Goal: Task Accomplishment & Management: Complete application form

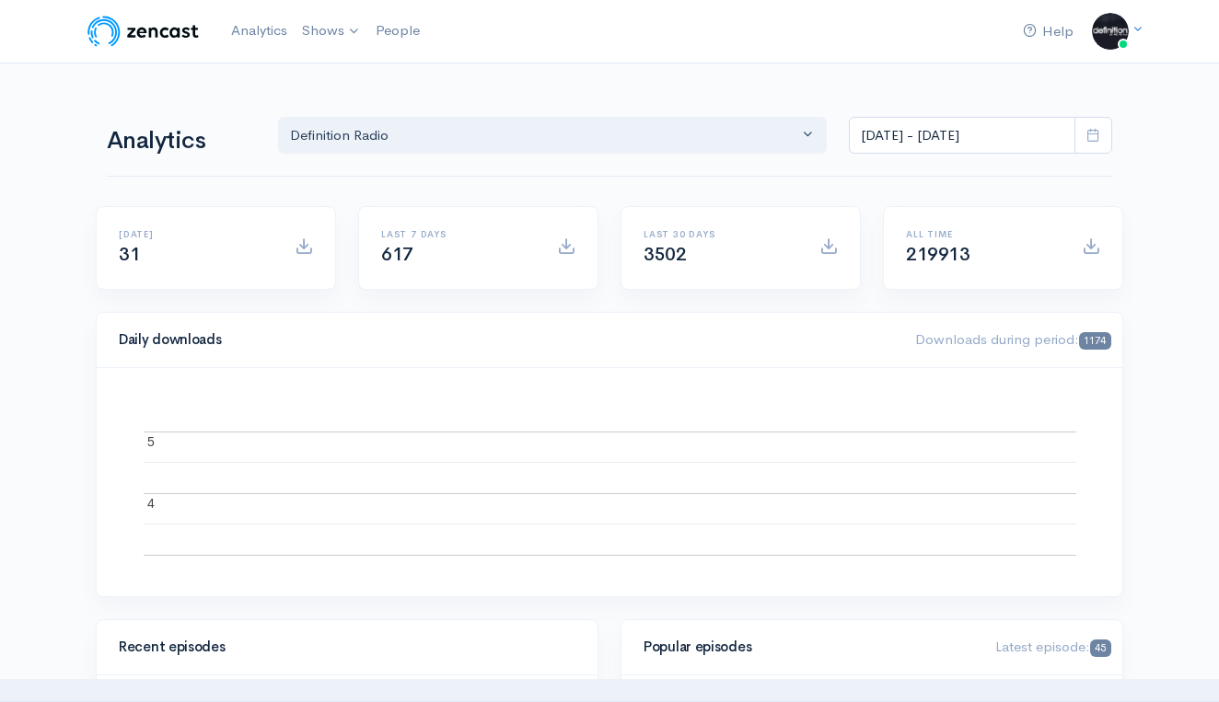
click at [0, 0] on link "Definition Radio" at bounding box center [0, 0] width 0 height 0
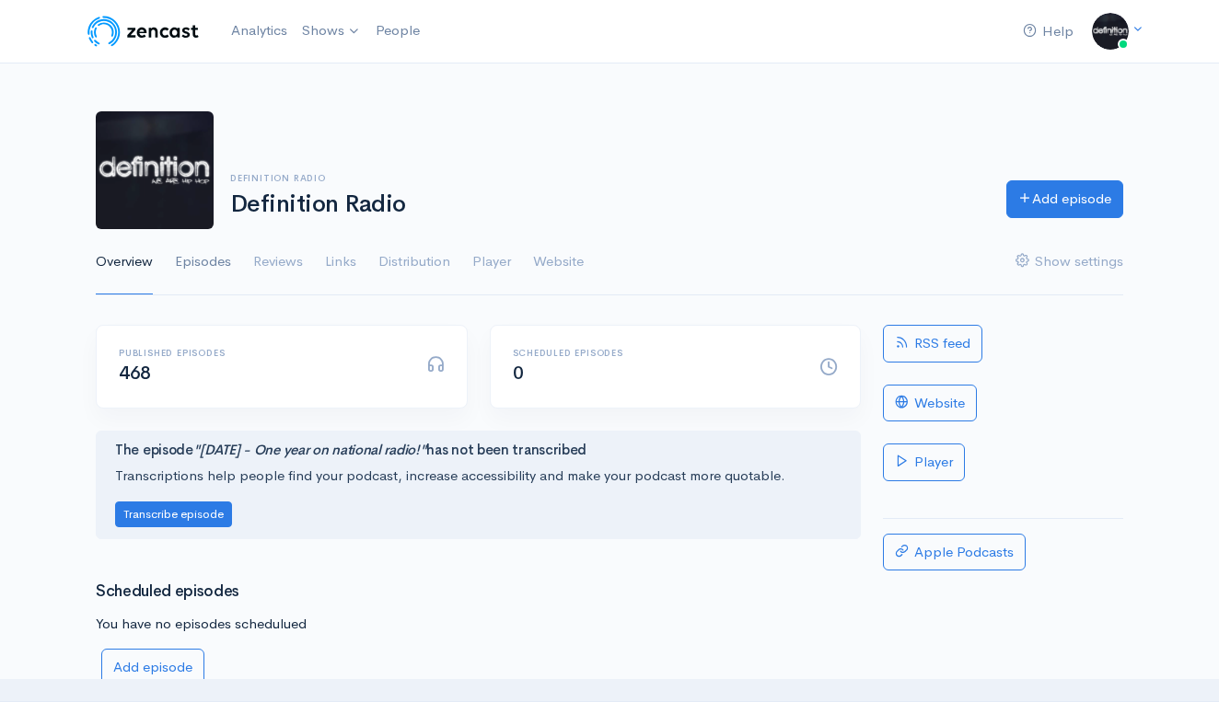
click at [212, 269] on link "Episodes" at bounding box center [203, 262] width 56 height 66
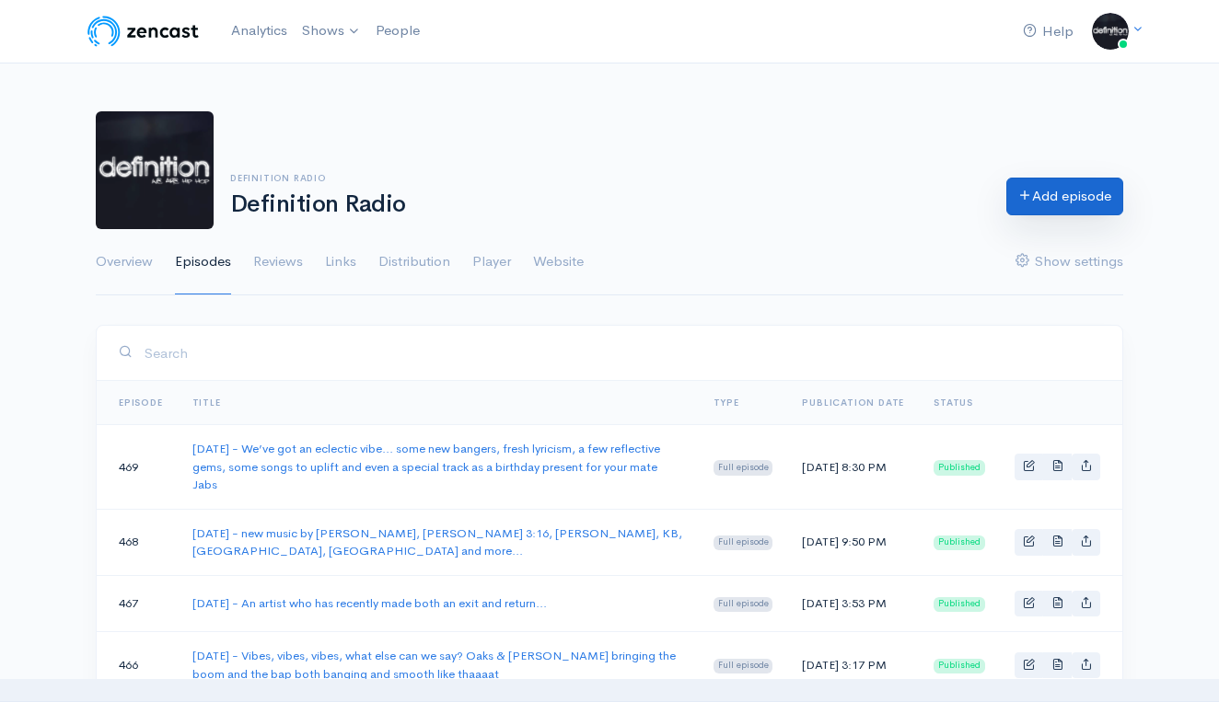
click at [1047, 202] on link "Add episode" at bounding box center [1064, 197] width 117 height 38
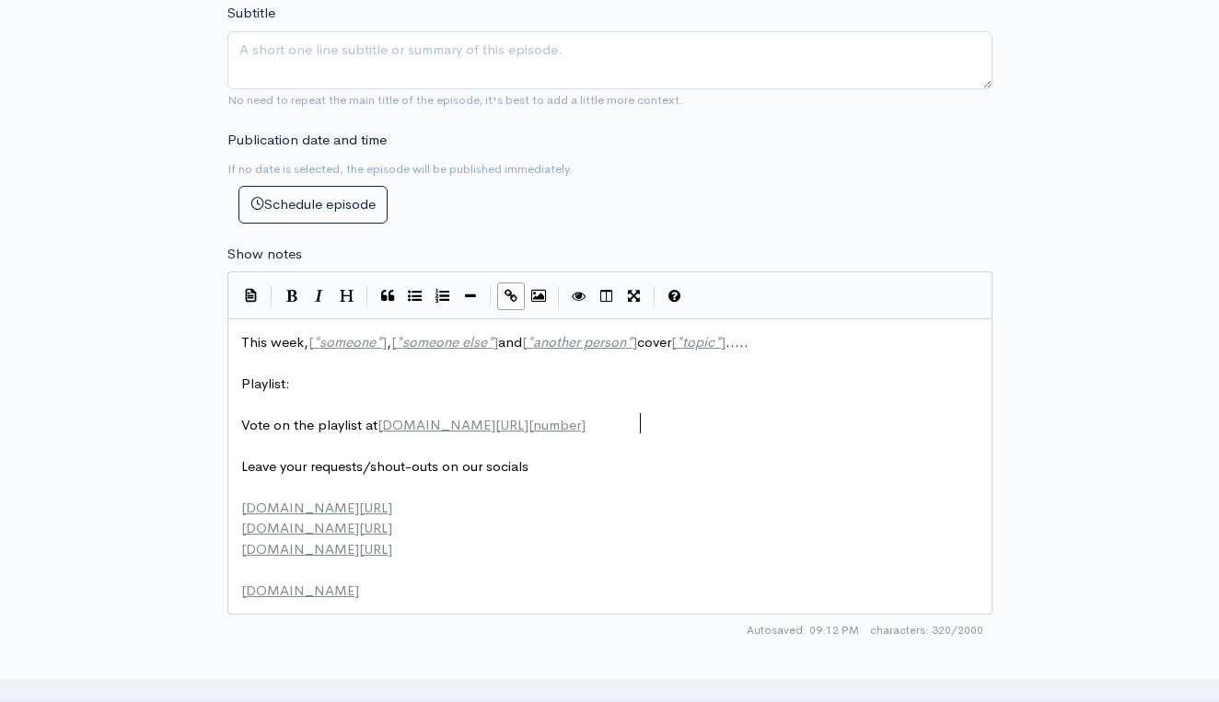
scroll to position [2, 0]
type textarea "This week, [*someone*], [*someone else*] and [*another person*] cover [*topic*]…"
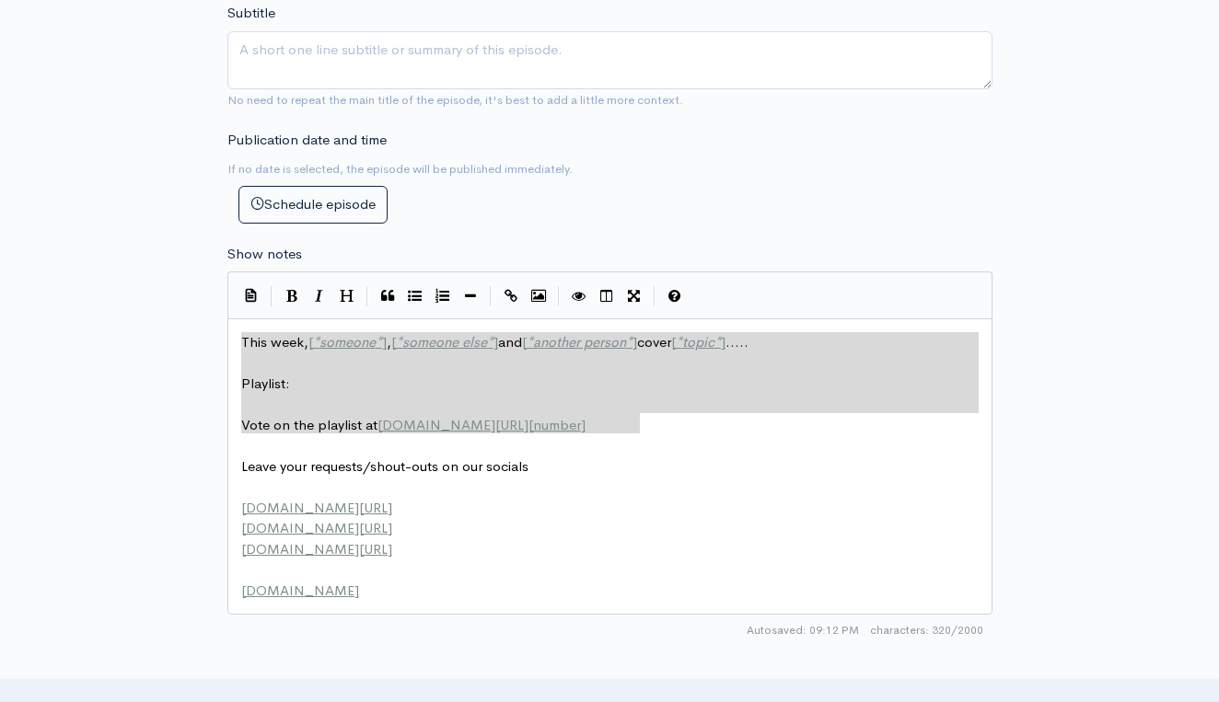
drag, startPoint x: 660, startPoint y: 413, endPoint x: -6, endPoint y: 183, distance: 704.3
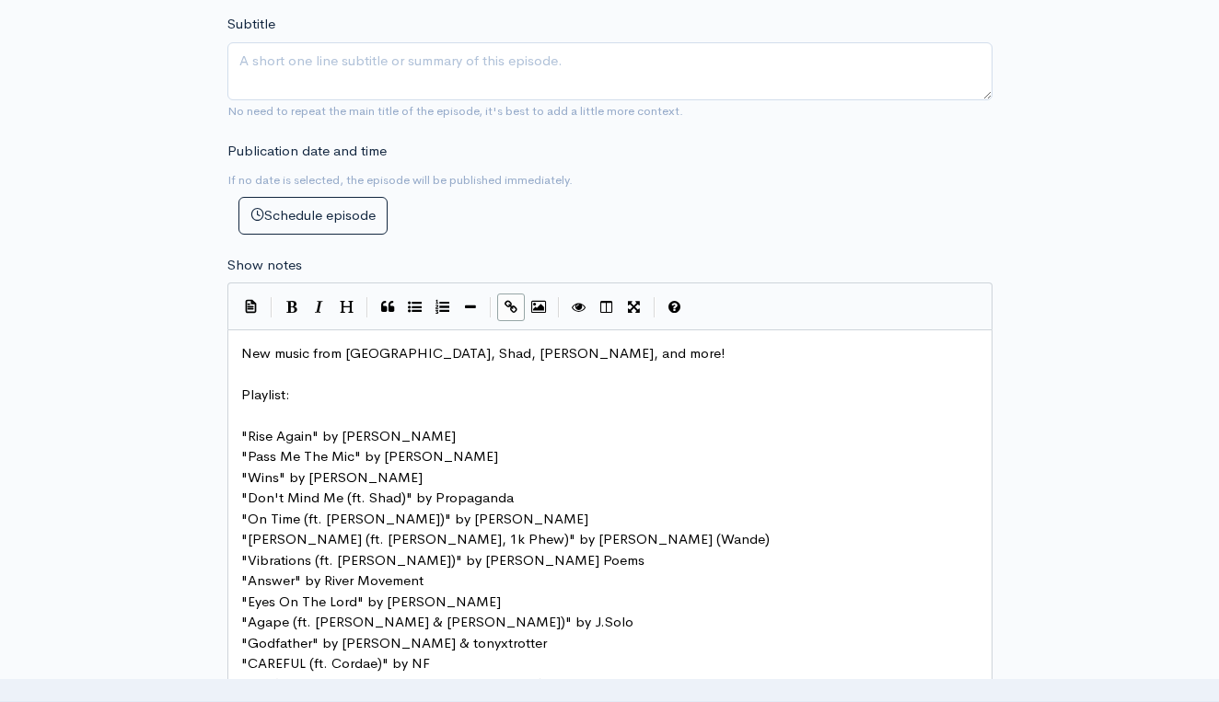
scroll to position [542, 0]
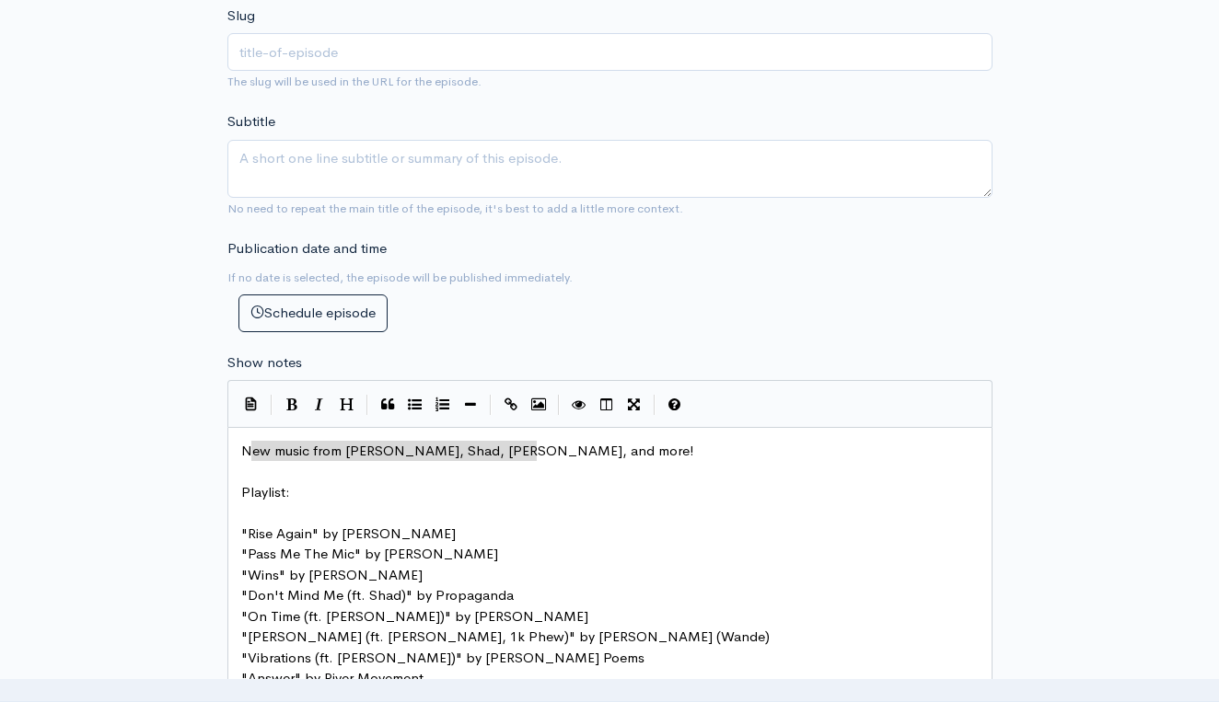
type textarea "New music from [GEOGRAPHIC_DATA], Shad, [PERSON_NAME], and more!"
drag, startPoint x: 548, startPoint y: 446, endPoint x: 151, endPoint y: 447, distance: 396.8
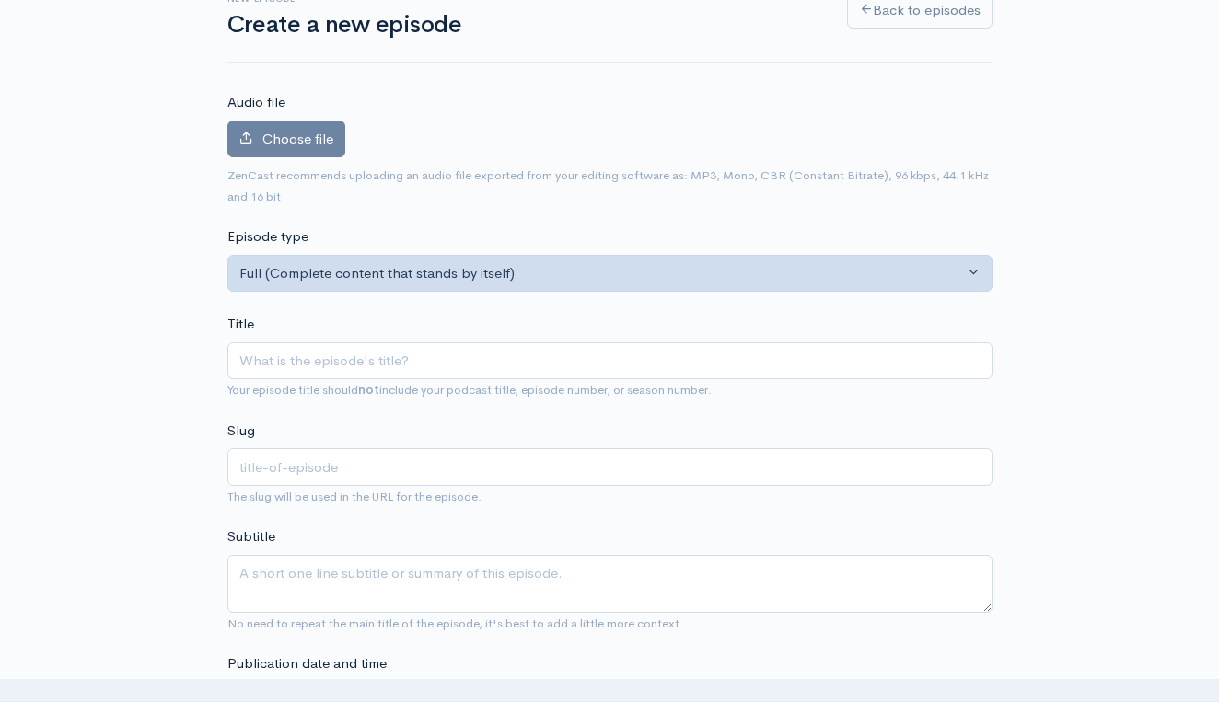
scroll to position [116, 0]
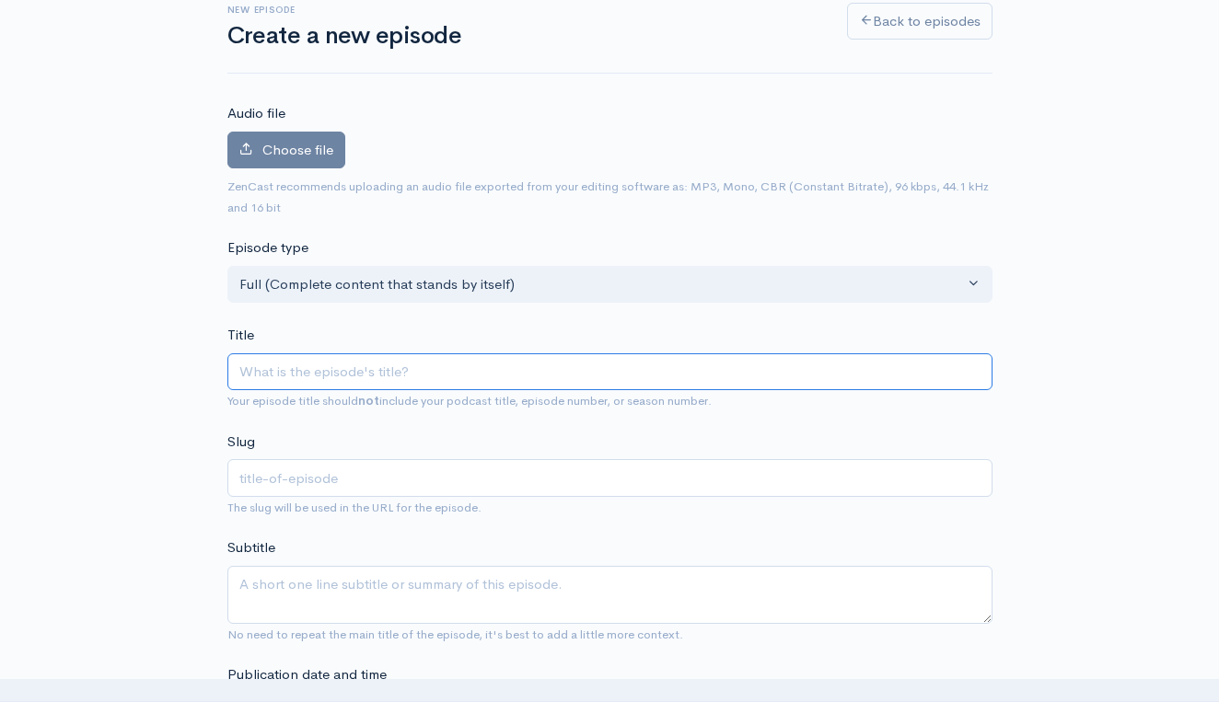
click at [299, 369] on input "Title" at bounding box center [609, 373] width 765 height 38
type input "2"
type input "202"
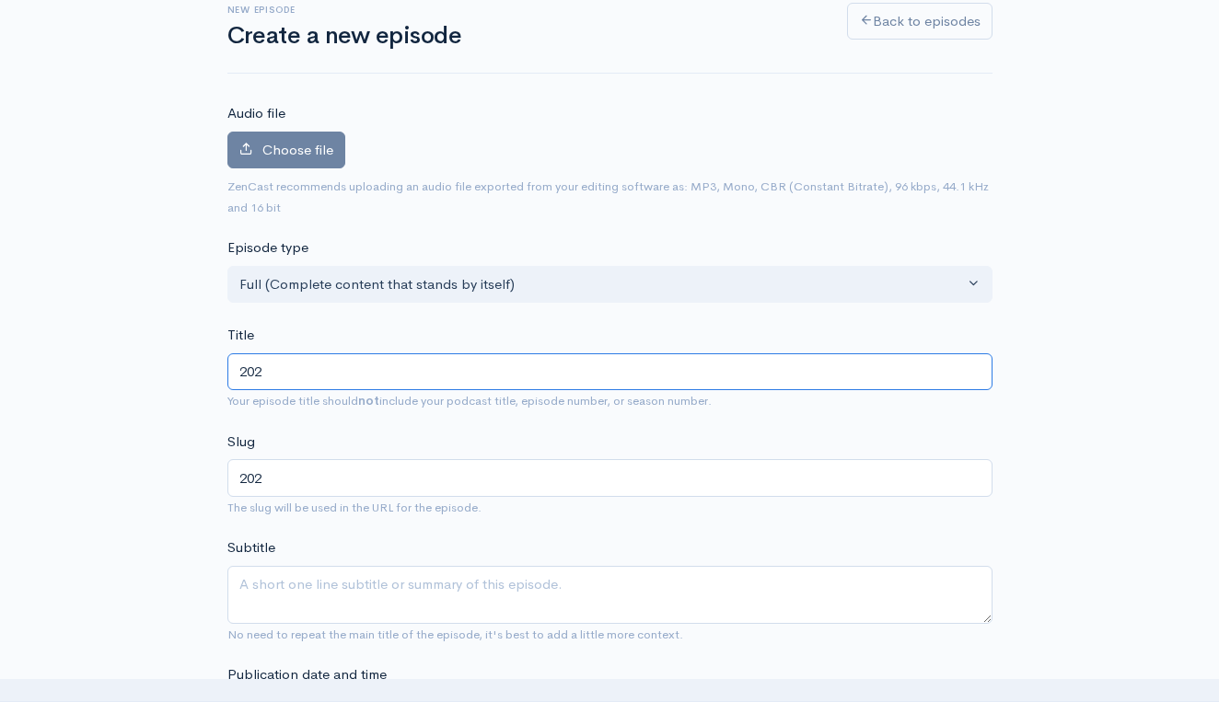
type input "2025"
type input "2025/0"
type input "20250"
type input "2025/"
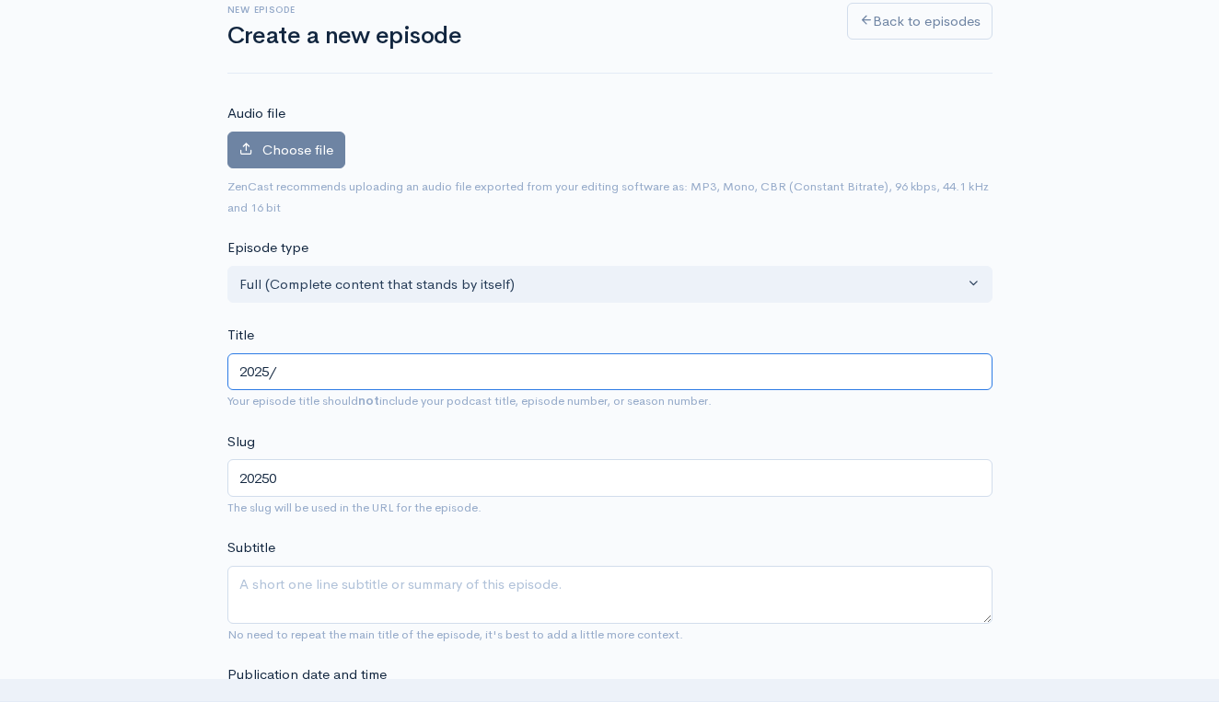
type input "2025"
type input "2025/8"
type input "20258"
type input "[DATE]"
type input "202589"
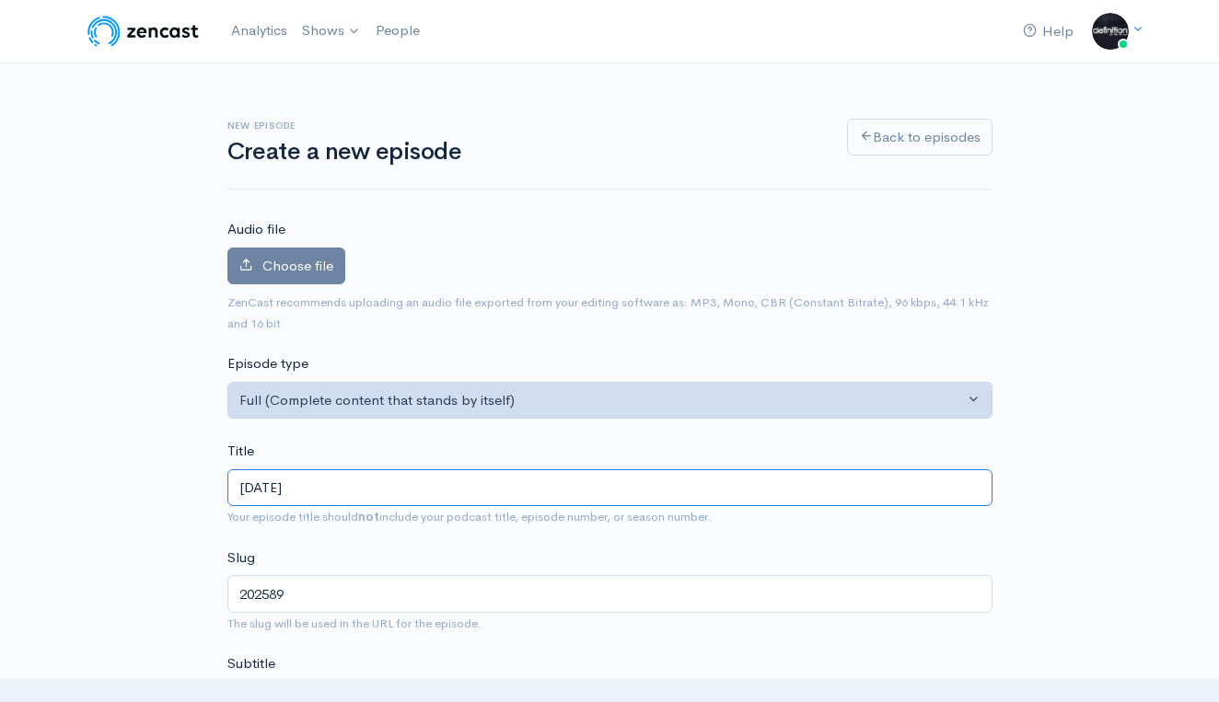
scroll to position [0, 0]
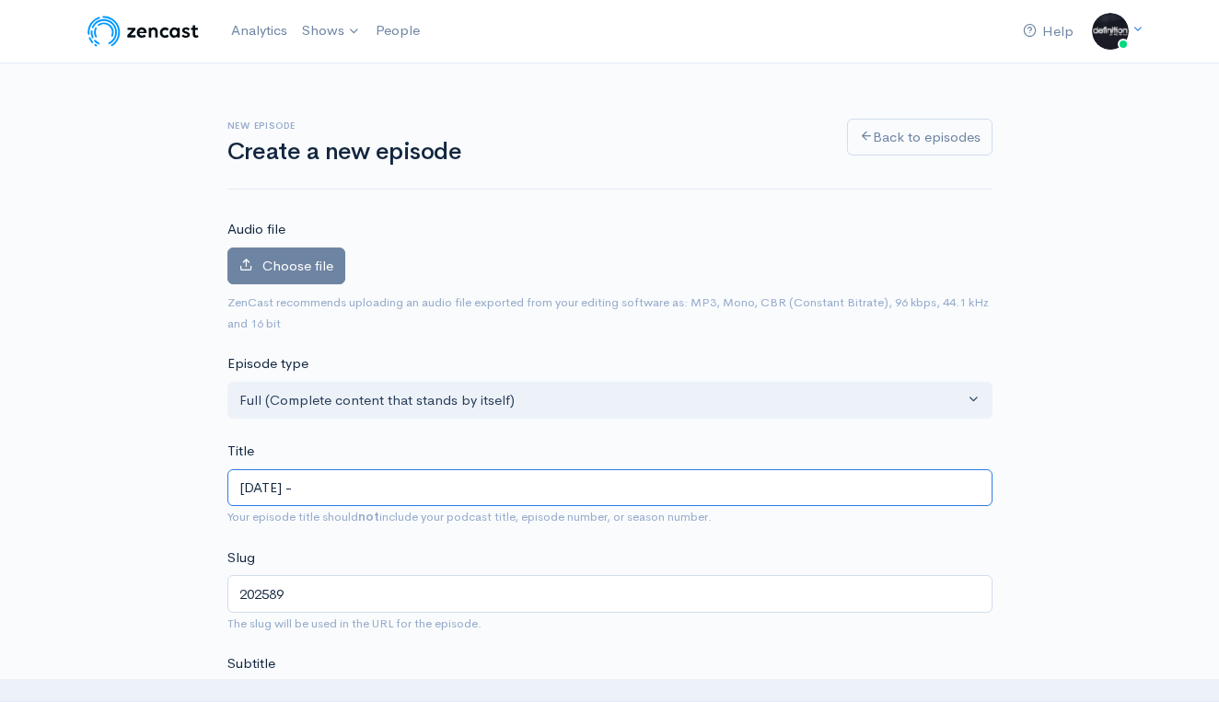
paste input "New music from [GEOGRAPHIC_DATA], Shad, [PERSON_NAME], and more!"
type input "[DATE] - New music from [GEOGRAPHIC_DATA], Shad, [PERSON_NAME], and more!"
type input "202589-new-music-from-lecrae-[PERSON_NAME]-and-more"
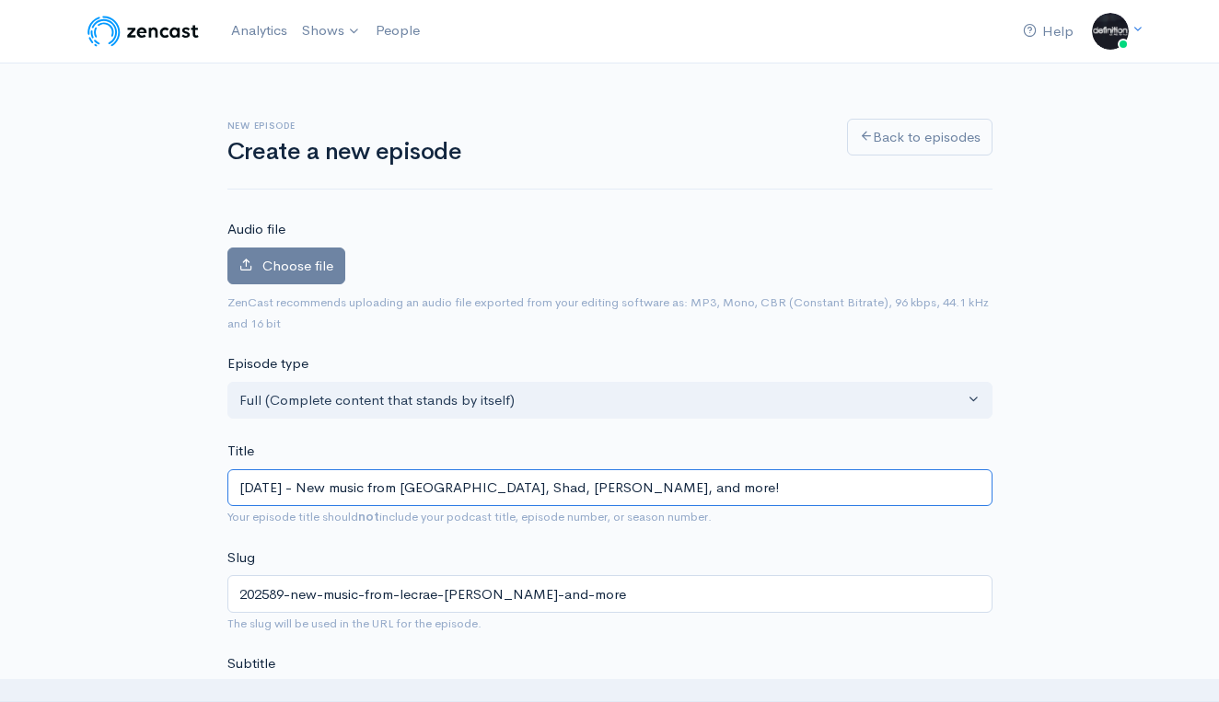
type input "[DATE] - New music from [GEOGRAPHIC_DATA], Shad, [PERSON_NAME], and more!"
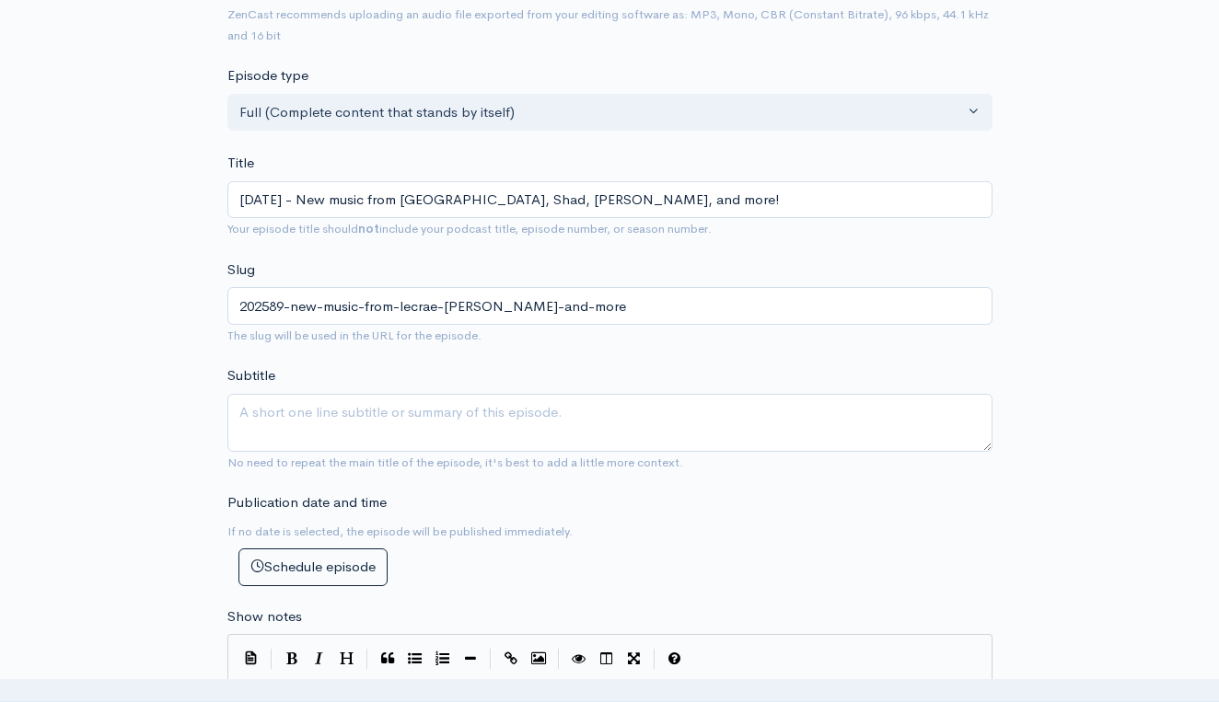
scroll to position [298, 0]
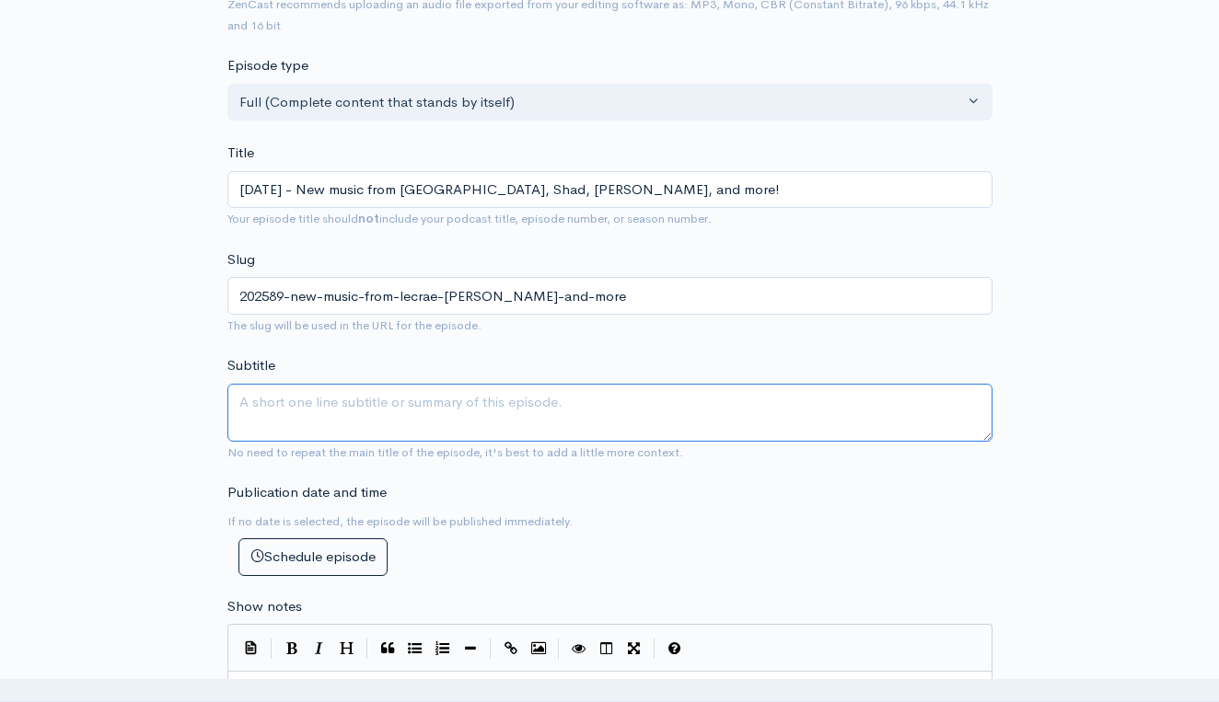
click at [563, 410] on textarea "Subtitle" at bounding box center [609, 413] width 765 height 58
type textarea "Real hip hop by [DEMOGRAPHIC_DATA] artists"
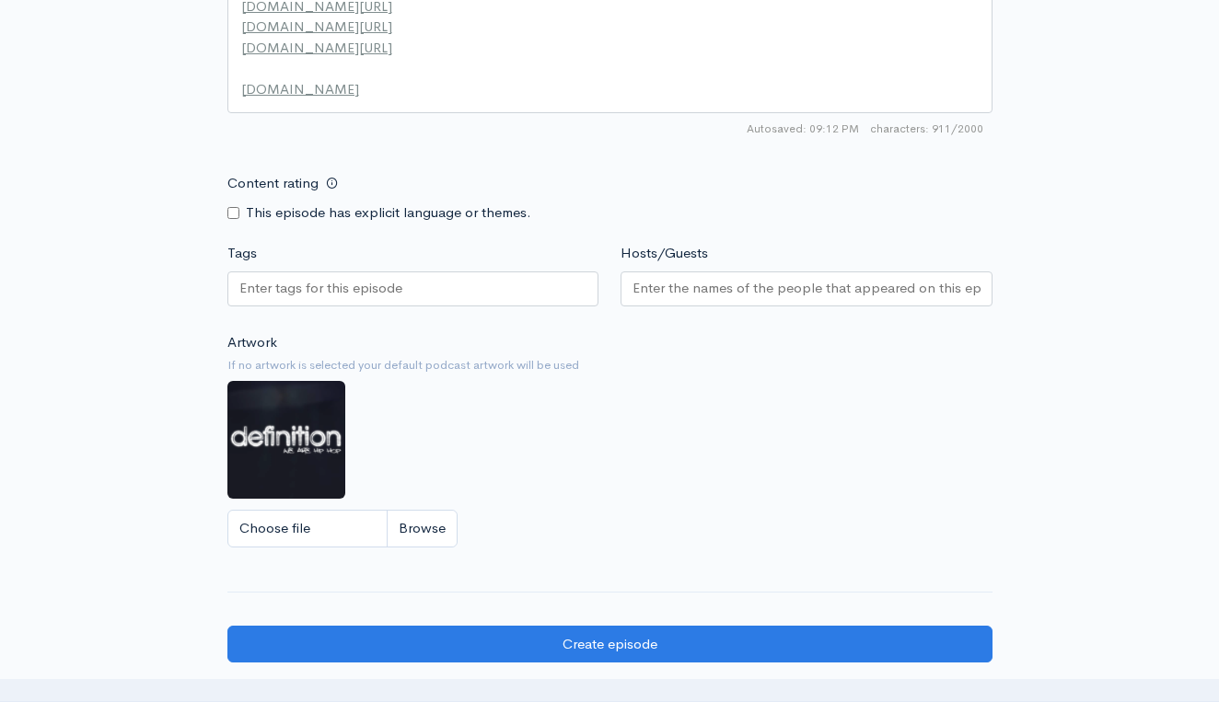
scroll to position [1602, 0]
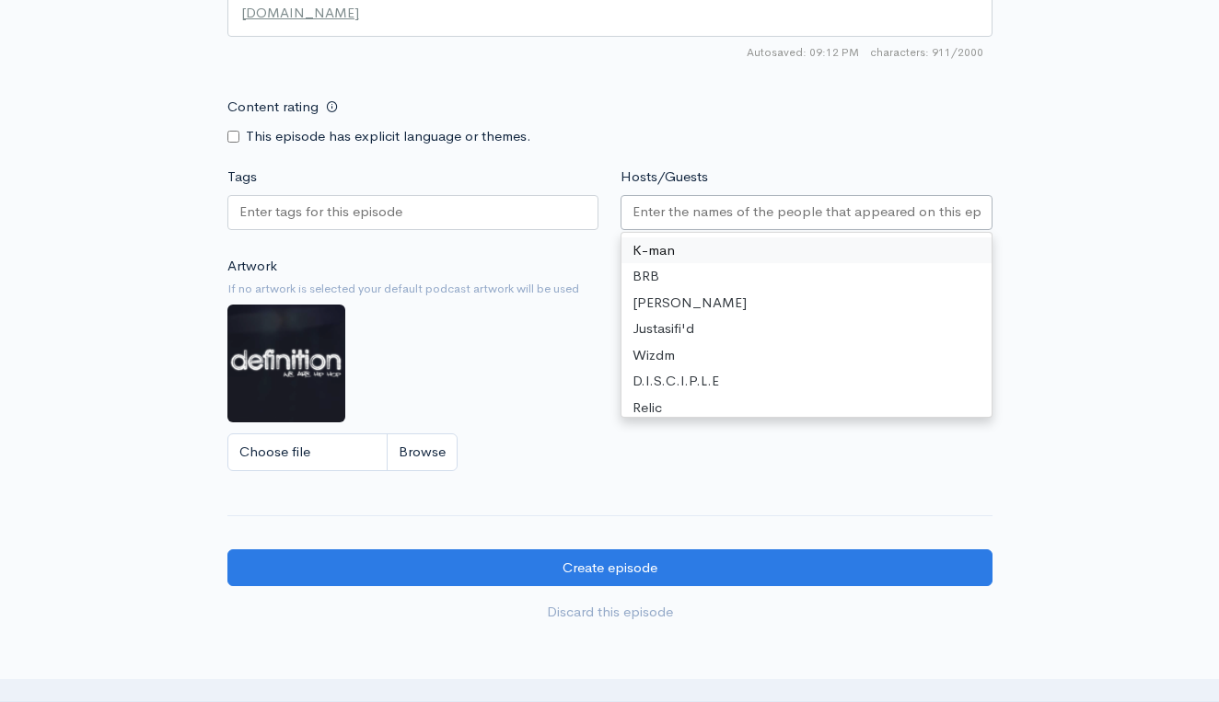
click at [655, 202] on input "Hosts/Guests" at bounding box center [807, 212] width 348 height 21
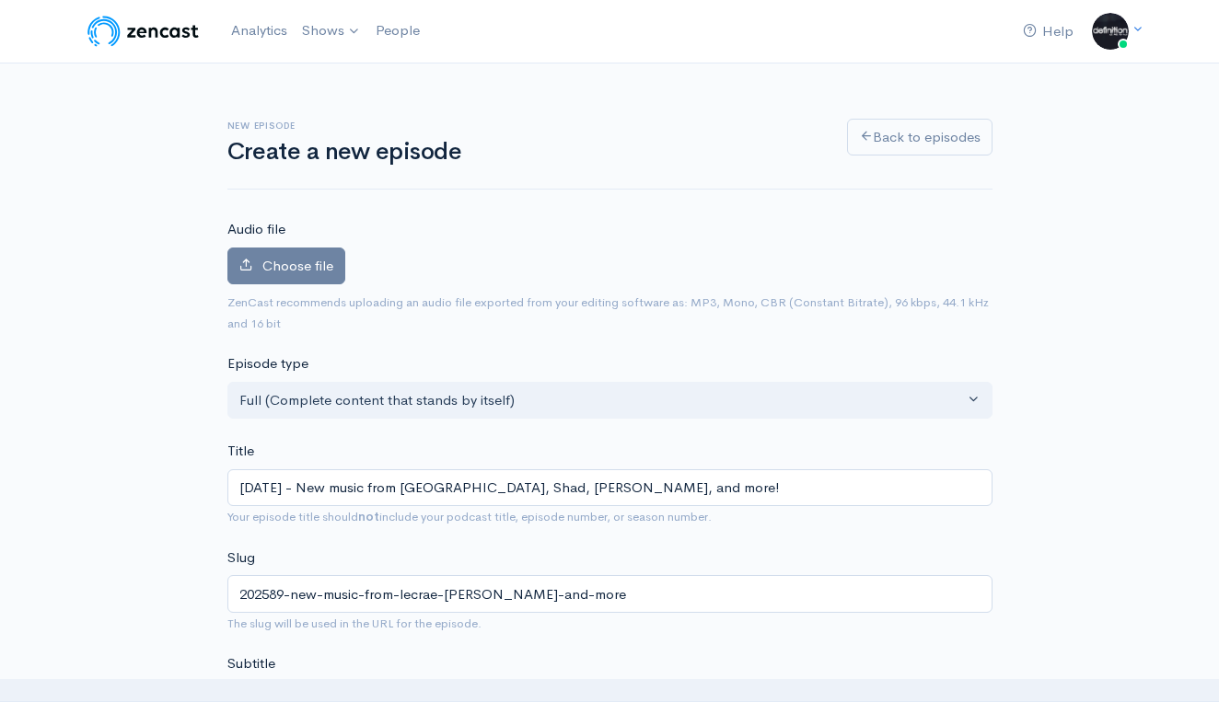
scroll to position [0, 0]
click at [278, 272] on span "Choose file" at bounding box center [297, 265] width 71 height 17
click at [0, 0] on input "Choose file" at bounding box center [0, 0] width 0 height 0
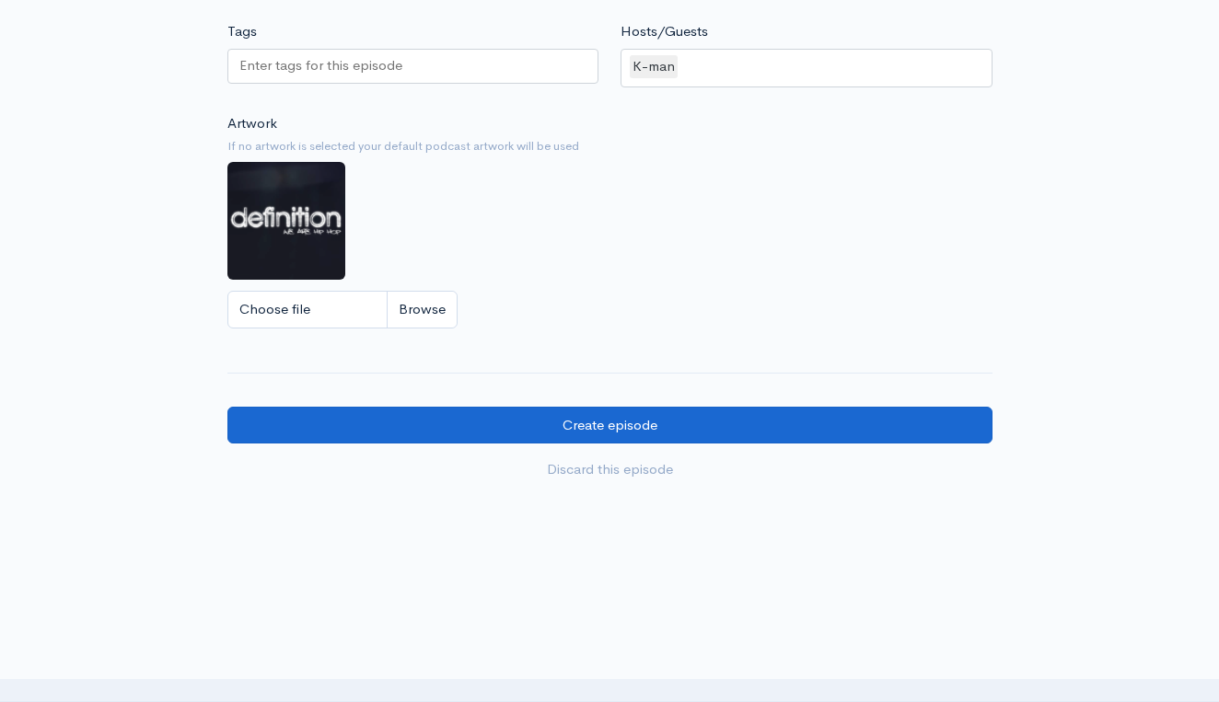
scroll to position [1851, 0]
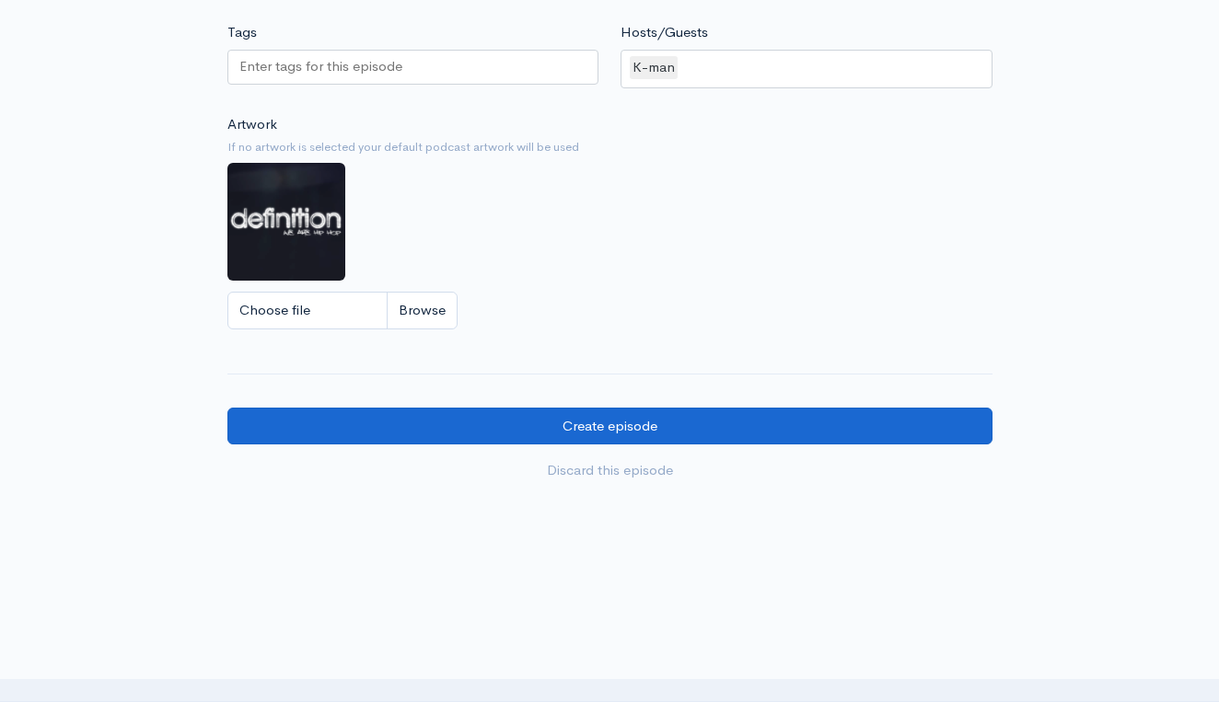
click at [801, 408] on input "Create episode" at bounding box center [609, 427] width 765 height 38
